Goal: Use online tool/utility: Use online tool/utility

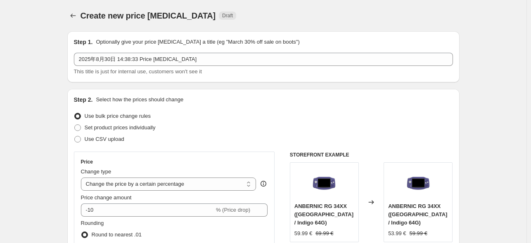
select select "percentage"
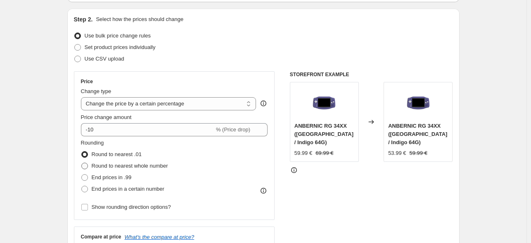
scroll to position [55, 0]
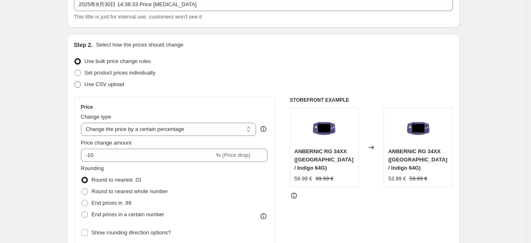
click at [94, 82] on span "Use CSV upload" at bounding box center [105, 84] width 40 height 6
click at [75, 82] on input "Use CSV upload" at bounding box center [74, 81] width 0 height 0
radio input "true"
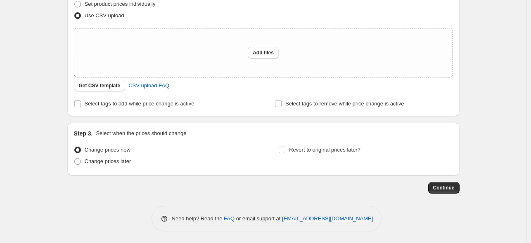
scroll to position [124, 0]
click at [105, 163] on span "Change prices later" at bounding box center [108, 161] width 47 height 6
click at [75, 158] on input "Change prices later" at bounding box center [74, 158] width 0 height 0
radio input "true"
